Goal: Information Seeking & Learning: Learn about a topic

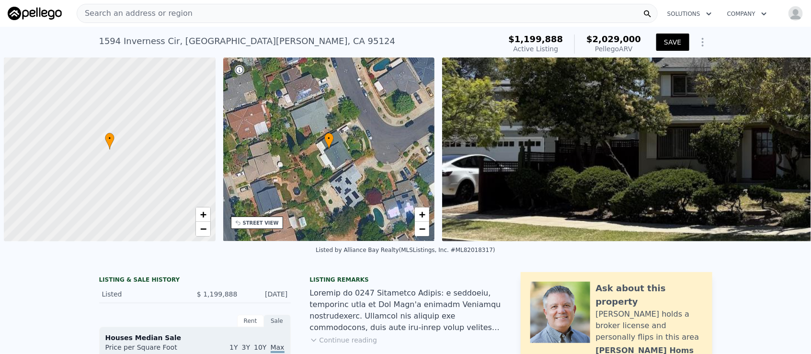
scroll to position [0, 3]
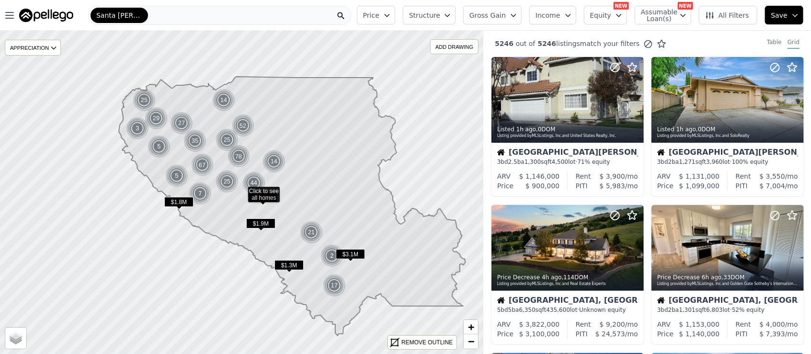
click at [487, 17] on span "Gross Gain" at bounding box center [488, 16] width 36 height 10
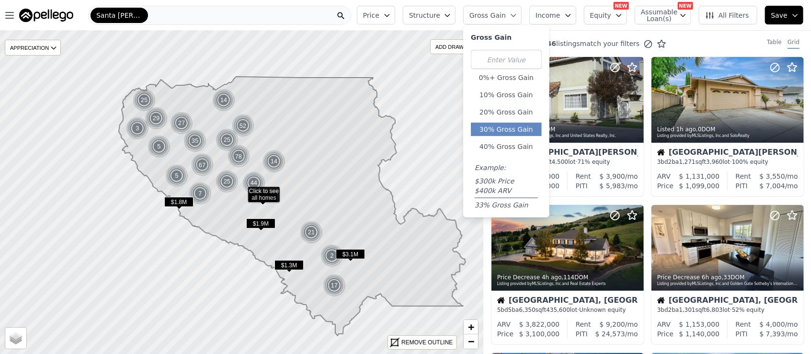
click at [510, 125] on button "30% Gross Gain" at bounding box center [506, 129] width 71 height 13
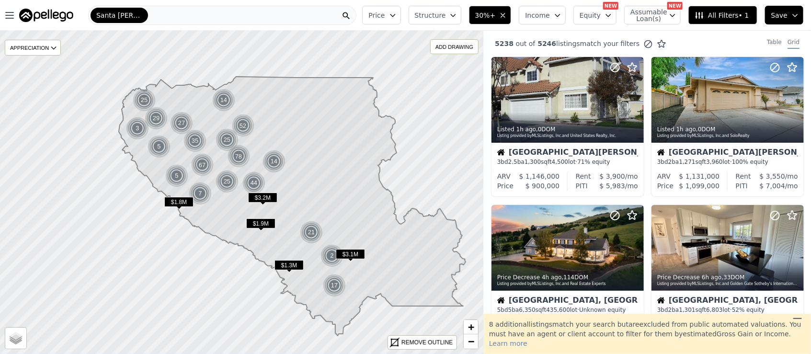
click at [446, 14] on span "Structure" at bounding box center [430, 16] width 31 height 10
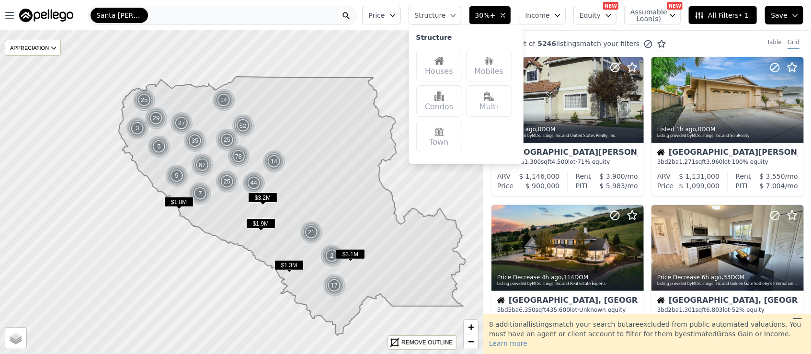
click at [444, 62] on img at bounding box center [440, 61] width 10 height 10
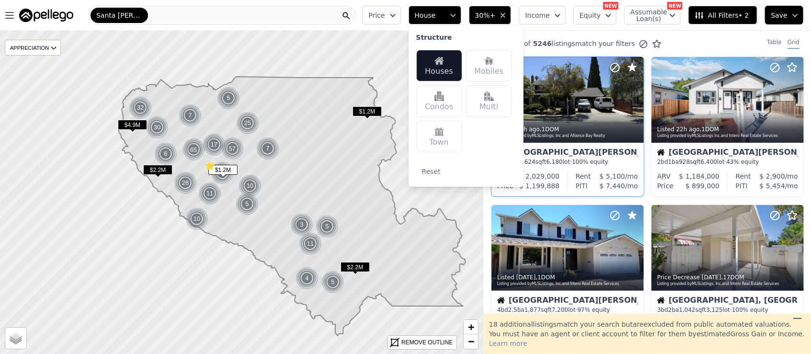
click at [560, 112] on div at bounding box center [568, 120] width 152 height 17
